Goal: Find contact information: Find contact information

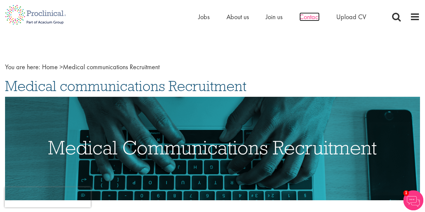
click at [308, 15] on span "Contact" at bounding box center [309, 16] width 20 height 9
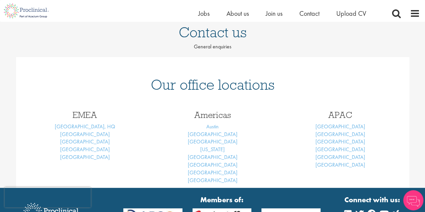
scroll to position [54, 0]
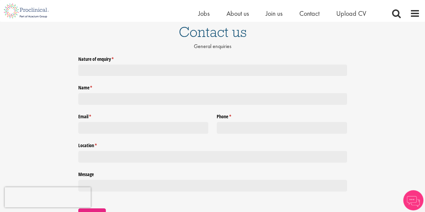
drag, startPoint x: 430, startPoint y: 41, endPoint x: 426, endPoint y: 104, distance: 62.6
click at [425, 104] on html "This website uses cookies. By continuing to use this site, you are giving your …" at bounding box center [212, 198] width 425 height 504
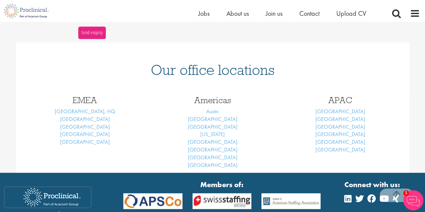
scroll to position [256, 0]
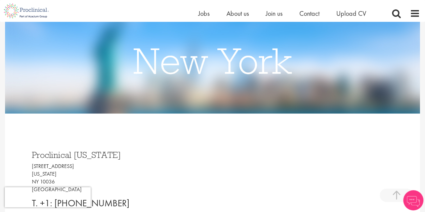
scroll to position [192, 0]
